Goal: Information Seeking & Learning: Find specific page/section

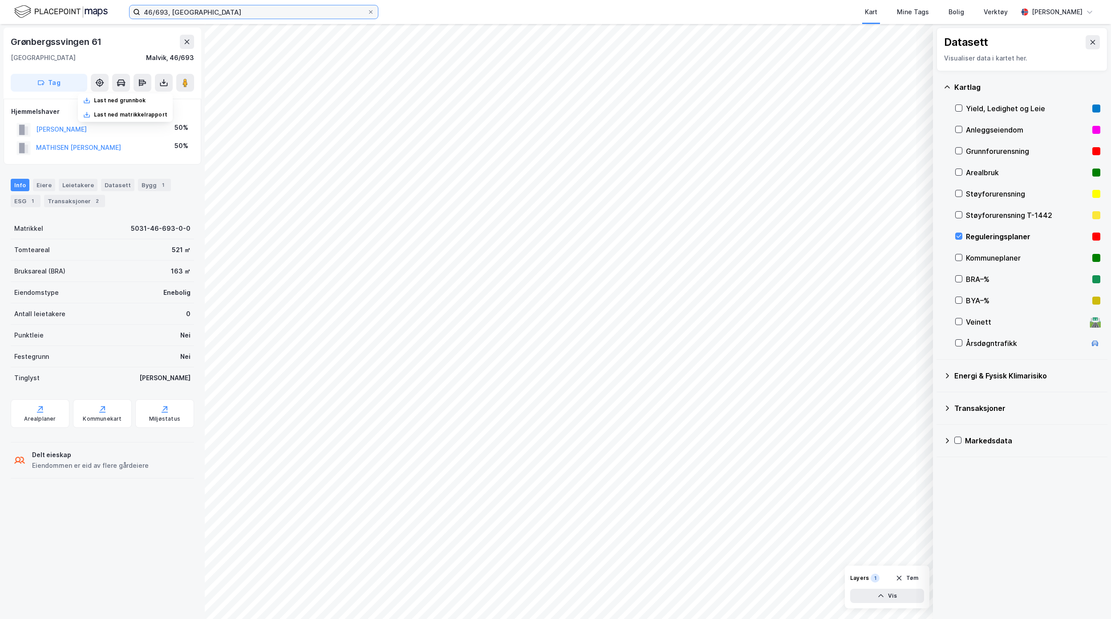
drag, startPoint x: 206, startPoint y: 12, endPoint x: 97, endPoint y: 12, distance: 109.5
click at [98, 12] on div "46/693, Malvik Kart Mine Tags Bolig Verktøy [PERSON_NAME]" at bounding box center [555, 12] width 1111 height 24
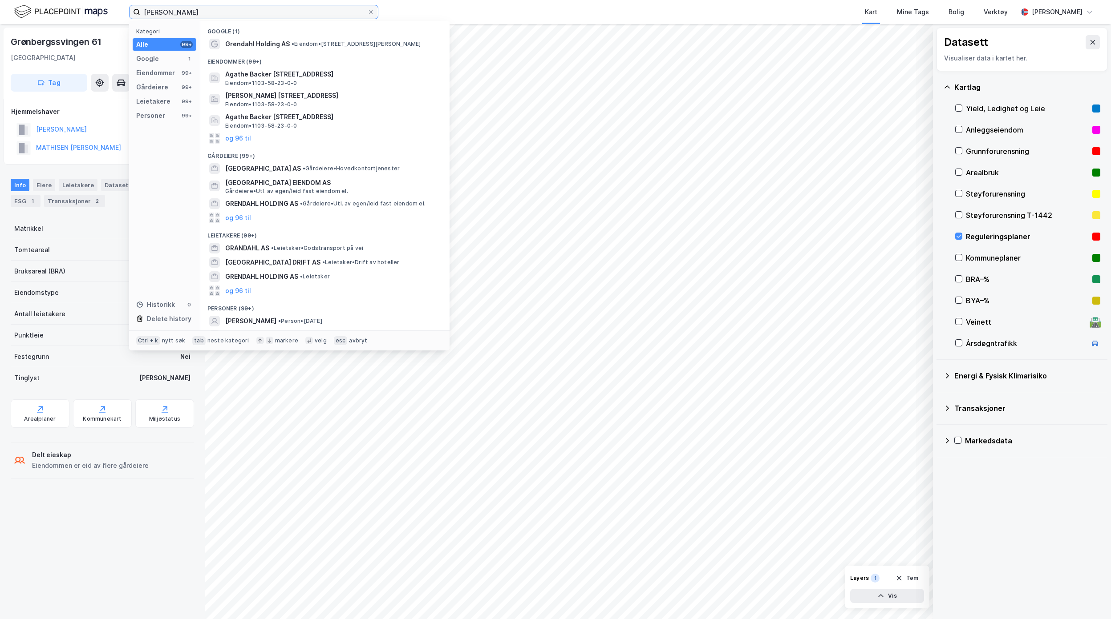
drag, startPoint x: 205, startPoint y: 9, endPoint x: -52, endPoint y: 7, distance: 256.3
click at [0, 7] on html "[PERSON_NAME] Kategori Alle 99+ Google 1 Eiendommer 99+ Gårdeiere 99+ Leietaker…" at bounding box center [555, 309] width 1111 height 619
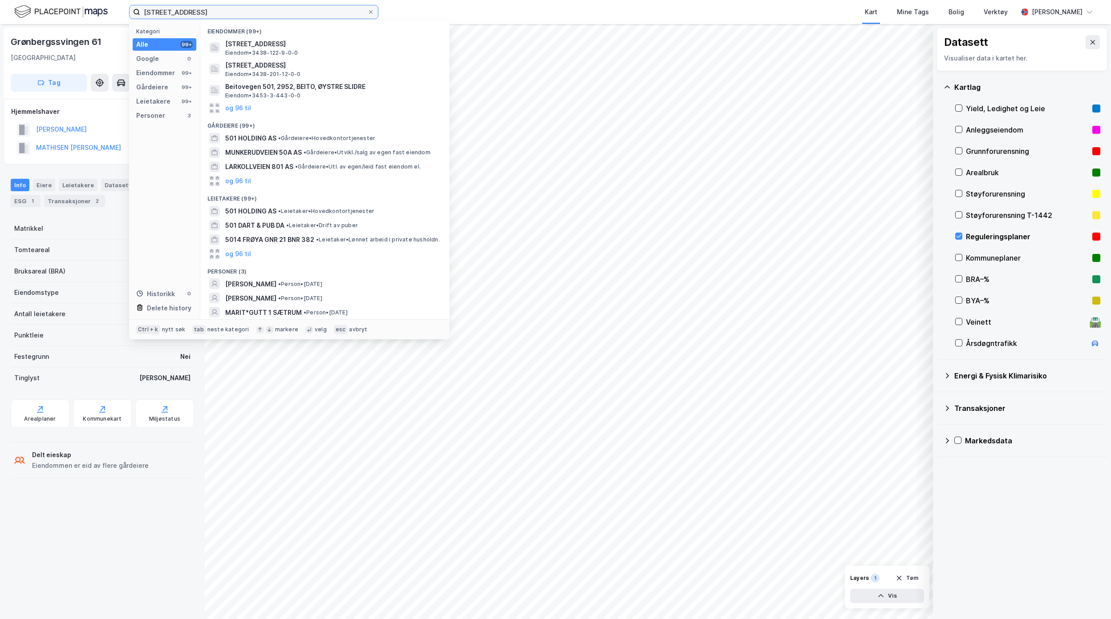
type input "[STREET_ADDRESS]"
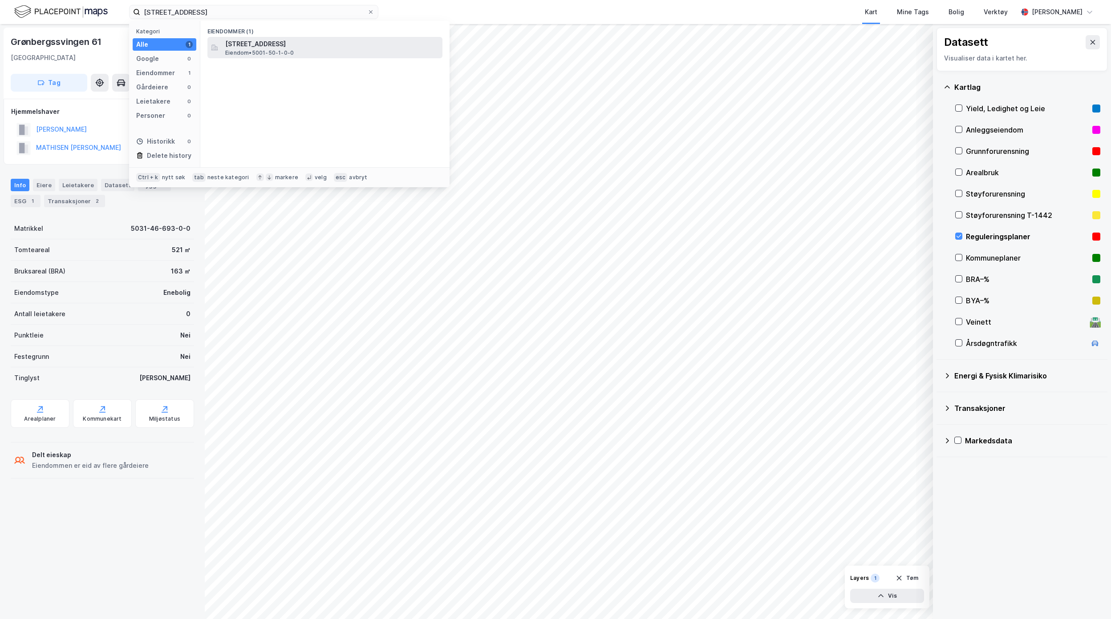
click at [279, 49] on span "Eiendom • 5001-50-1-0-0" at bounding box center [259, 52] width 69 height 7
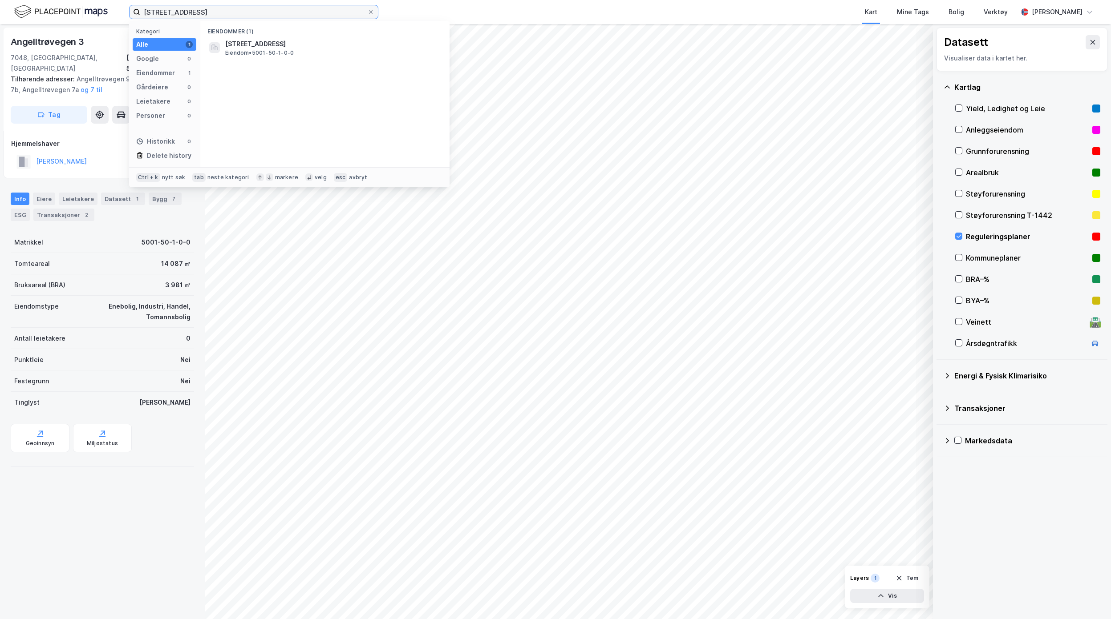
drag, startPoint x: 159, startPoint y: 16, endPoint x: 5, endPoint y: 28, distance: 154.5
click at [31, 27] on div "50/1, [GEOGRAPHIC_DATA] Kategori Alle 1 Google 0 Eiendommer 1 Gårdeiere 0 Leiet…" at bounding box center [555, 309] width 1111 height 619
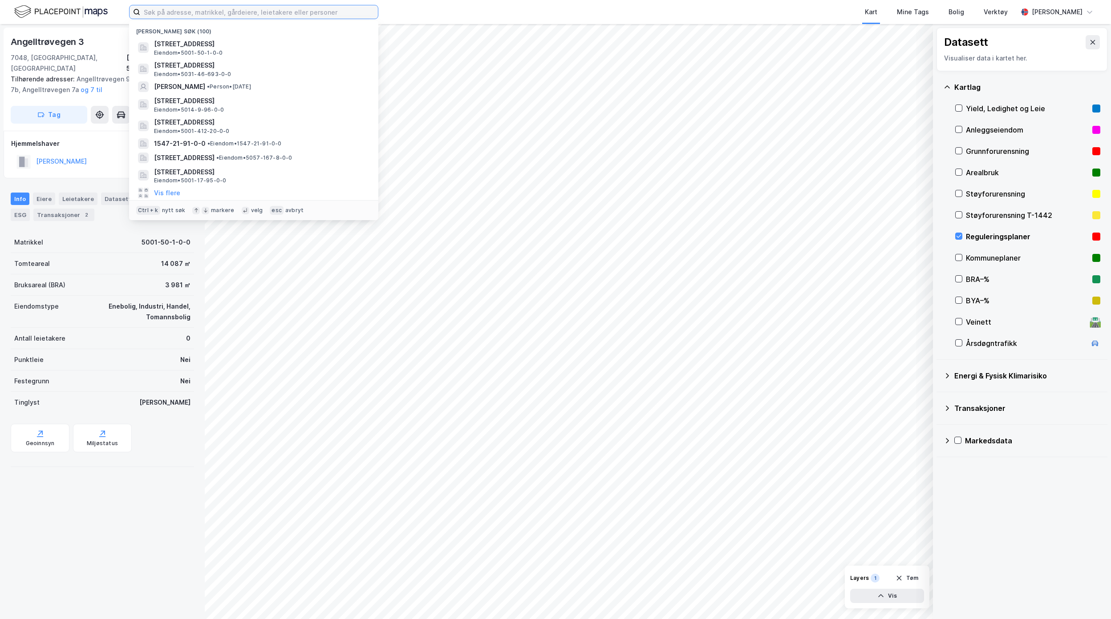
click at [254, 14] on input at bounding box center [259, 11] width 238 height 13
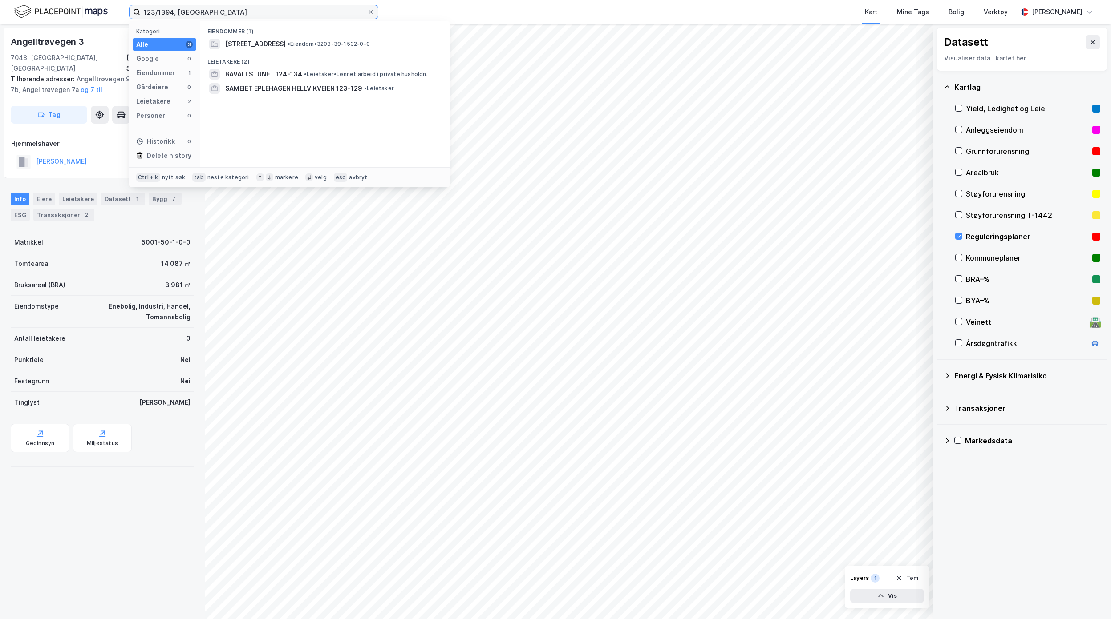
type input "123/1394, [GEOGRAPHIC_DATA]"
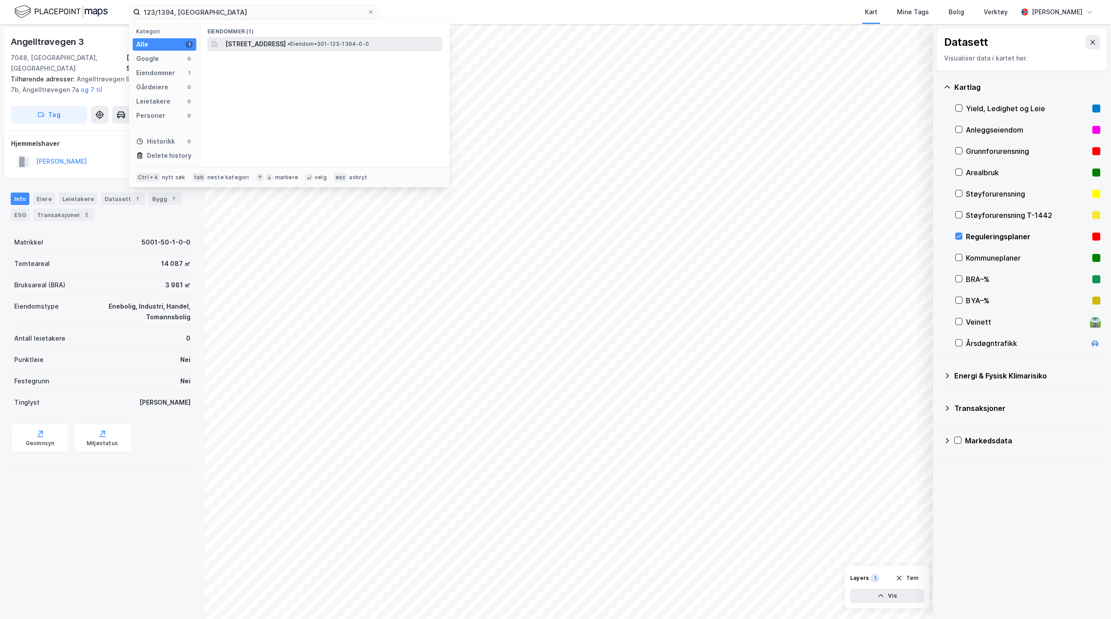
click at [286, 43] on span "[STREET_ADDRESS]" at bounding box center [255, 44] width 61 height 11
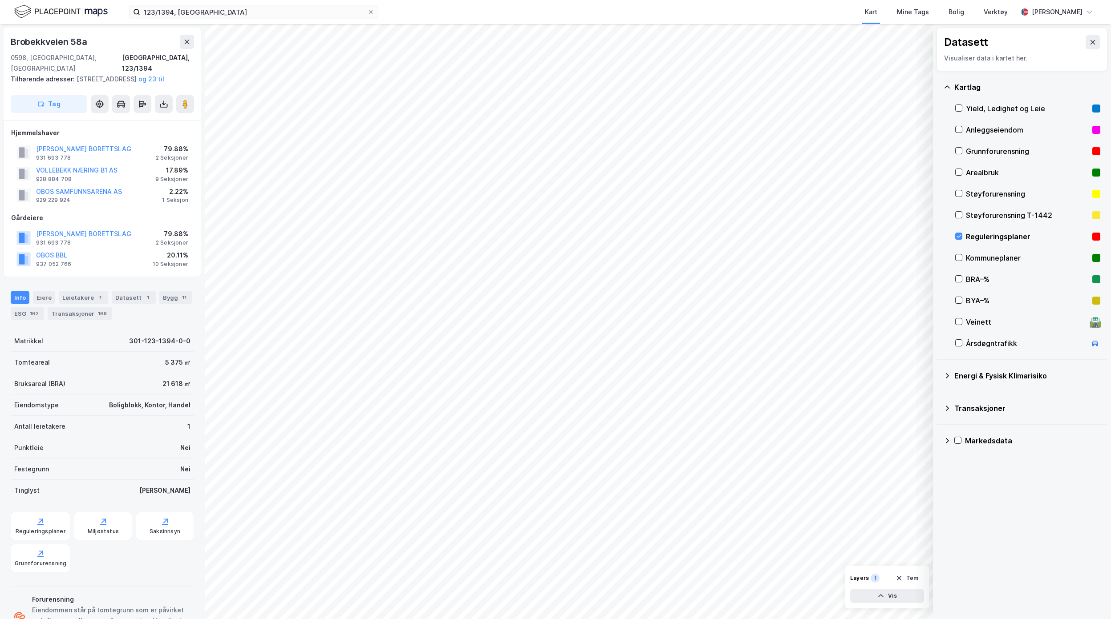
click at [1041, 535] on div "Datasett Visualiser data i kartet her. [GEOGRAPHIC_DATA], Ledighet og Leie Anle…" at bounding box center [1022, 321] width 178 height 595
